Goal: Task Accomplishment & Management: Complete application form

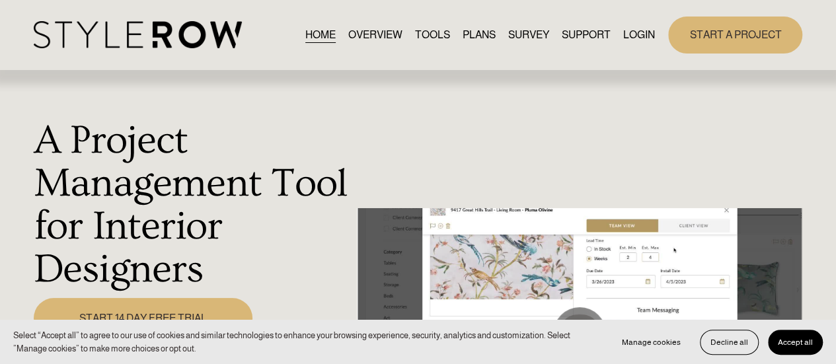
click at [722, 31] on link "START A PROJECT" at bounding box center [735, 35] width 134 height 36
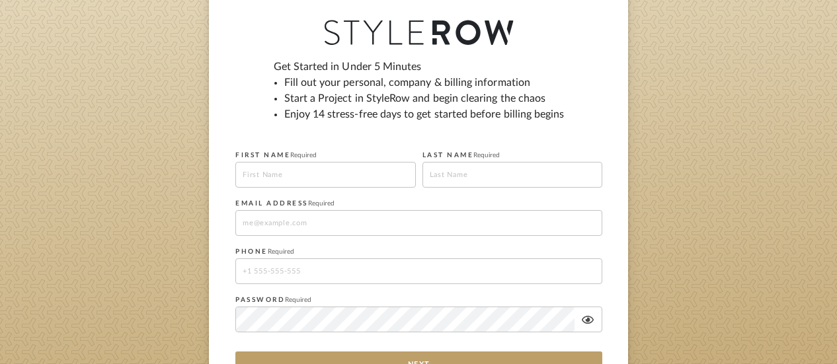
scroll to position [330, 0]
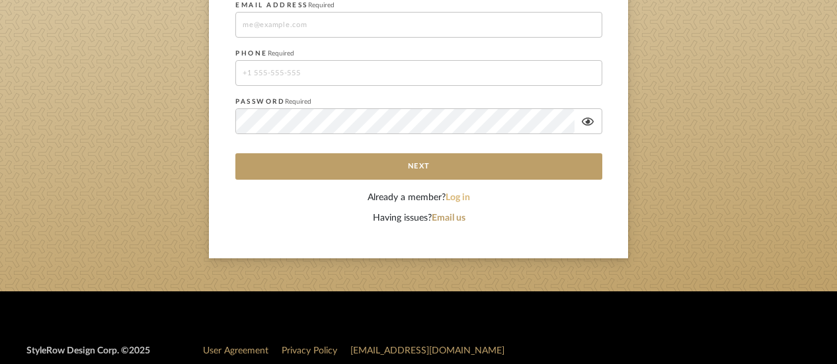
click at [457, 192] on button "Log in" at bounding box center [457, 198] width 24 height 14
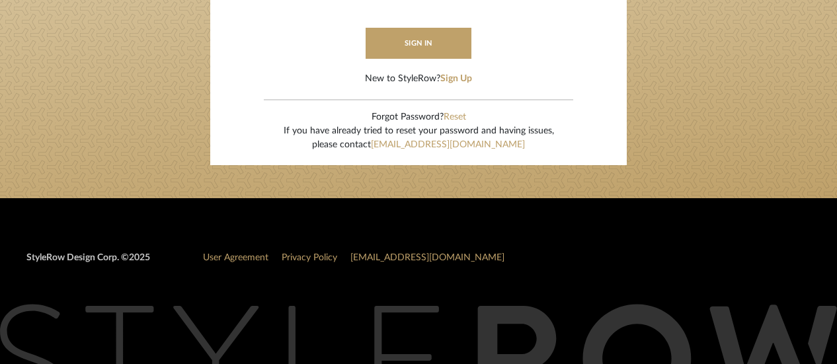
type input "jpalmerinteriors@gmail.com"
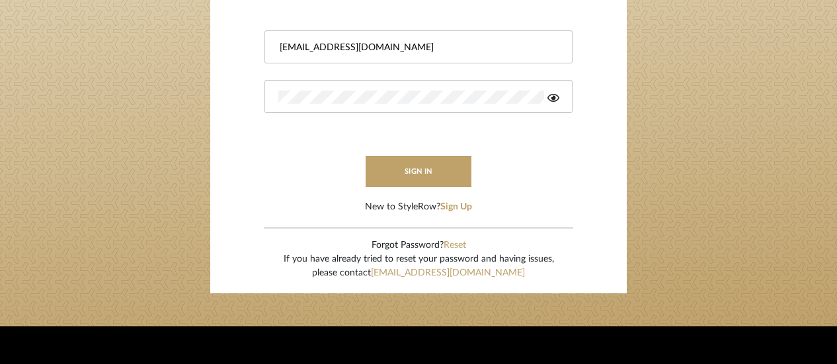
scroll to position [198, 0]
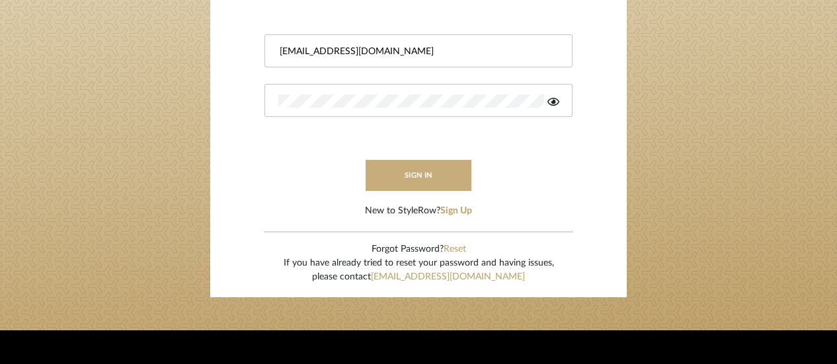
click at [409, 168] on button "sign in" at bounding box center [418, 175] width 106 height 31
